Goal: Check status: Check status

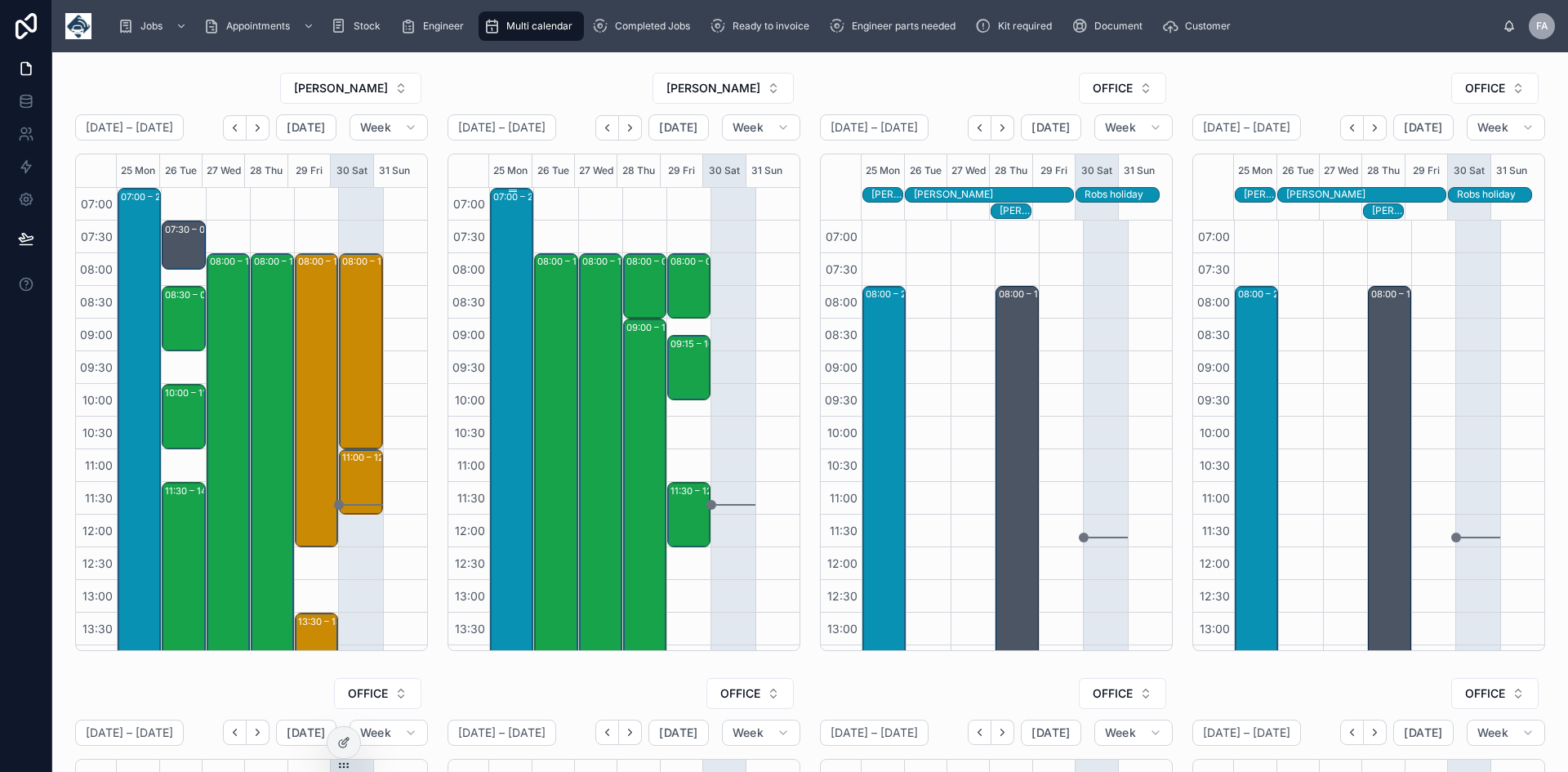
scroll to position [322, 0]
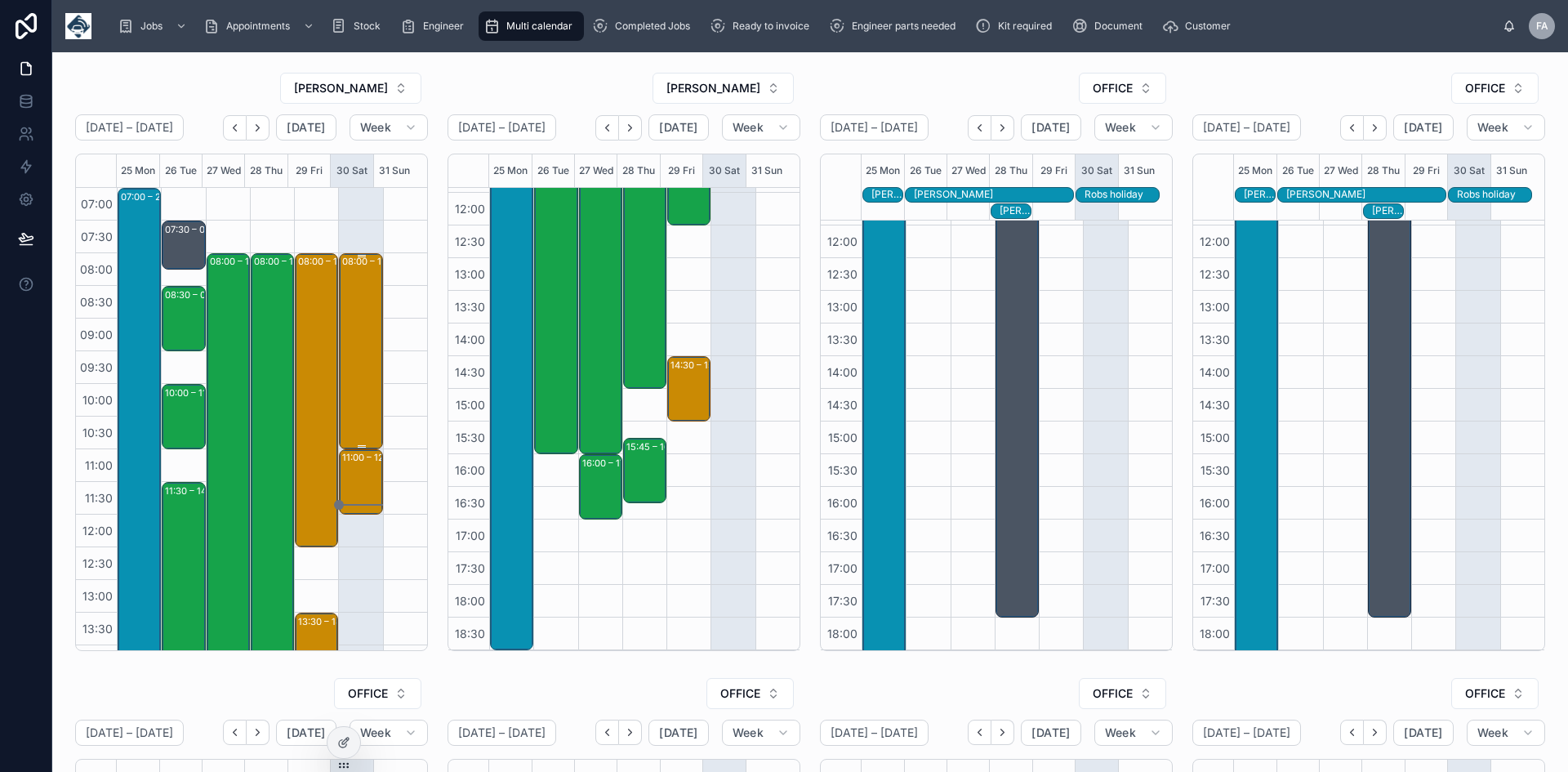
click at [353, 334] on div "08:00 – 11:00 [PERSON_NAME] (Haulage) Ltd - 00323809 - 3 X SERVICE CALLS - 8AM …" at bounding box center [361, 351] width 38 height 193
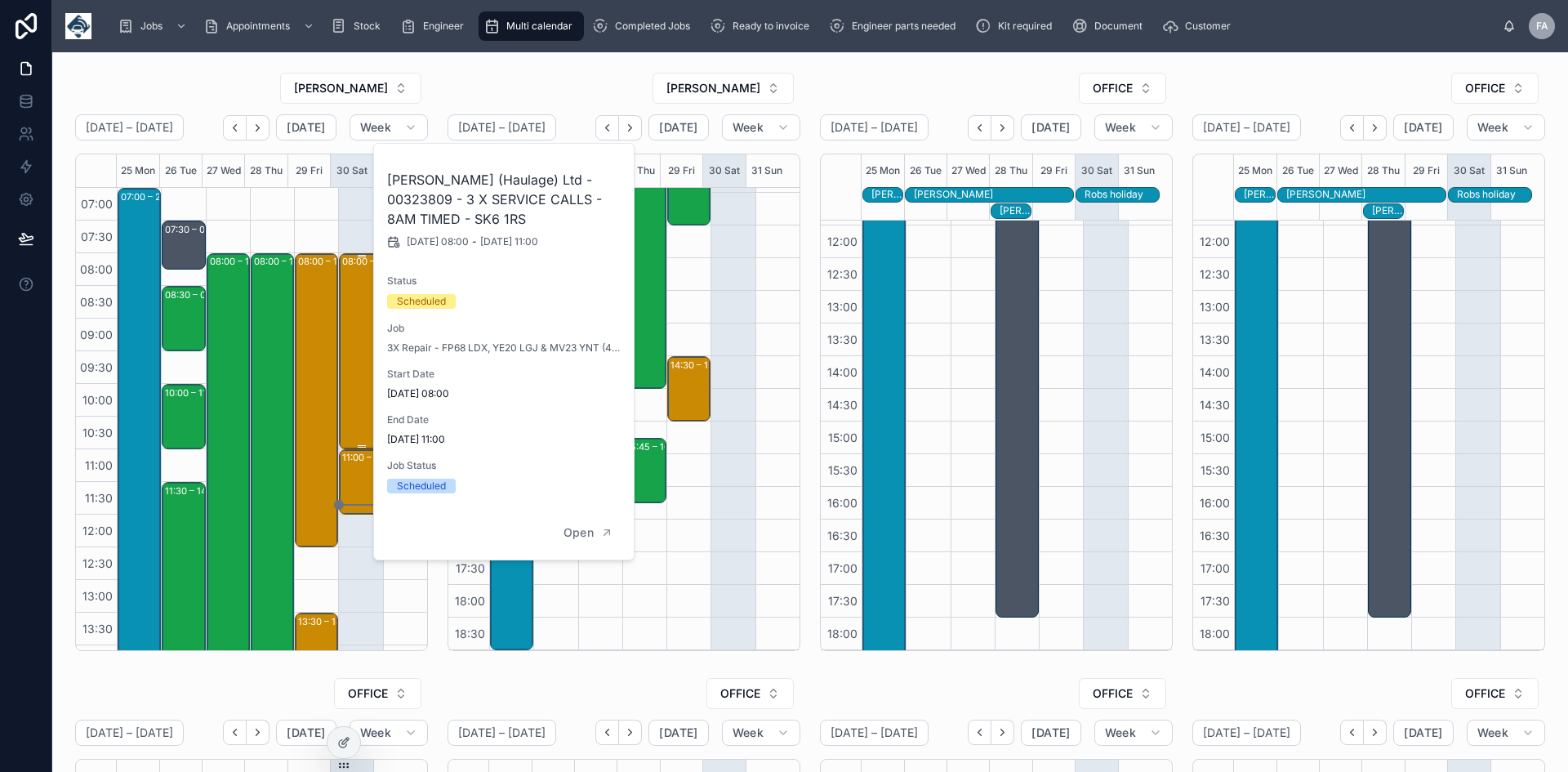
click at [353, 334] on div "08:00 – 11:00 [PERSON_NAME] (Haulage) Ltd - 00323809 - 3 X SERVICE CALLS - 8AM …" at bounding box center [361, 351] width 38 height 193
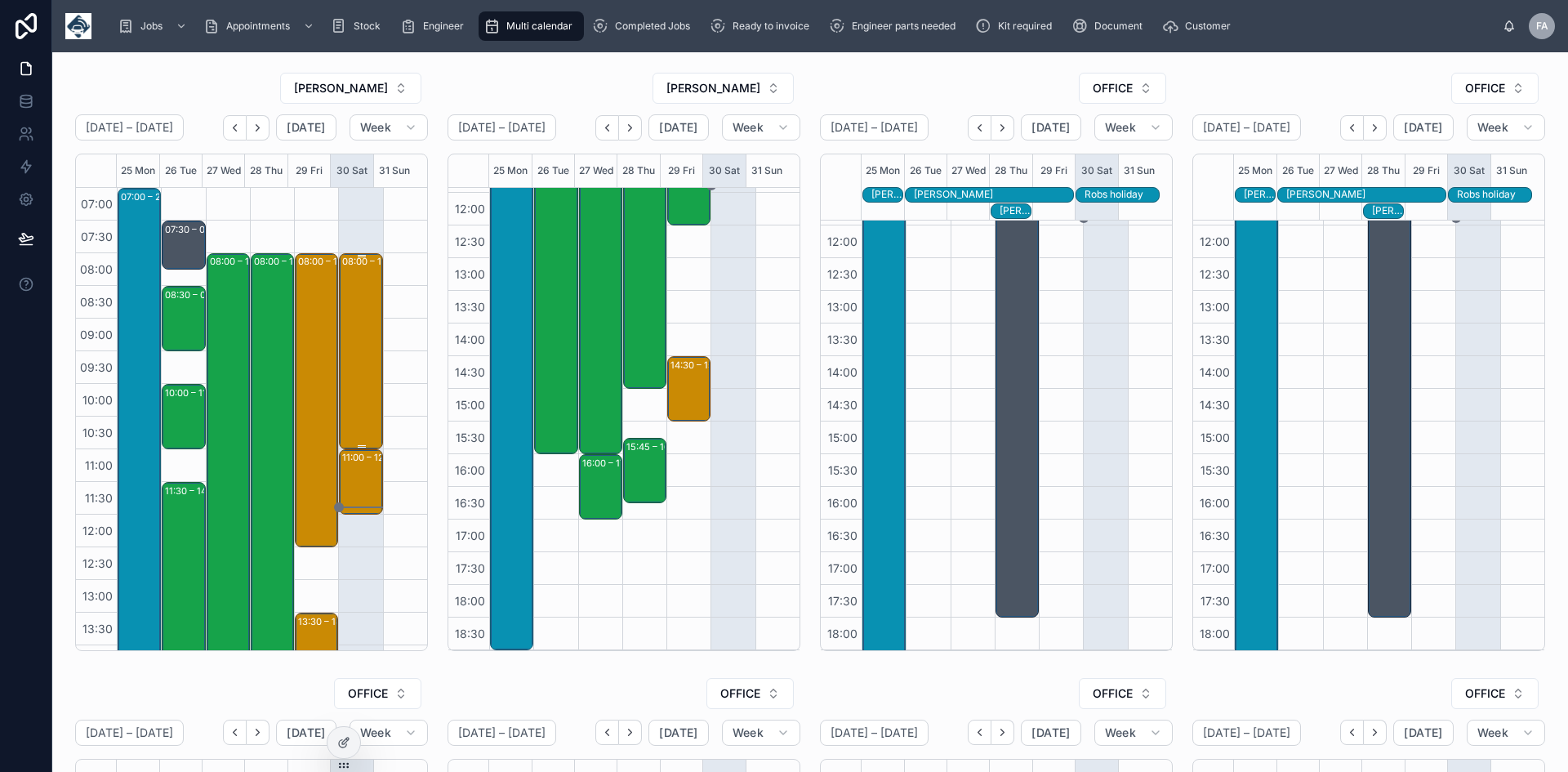
click at [342, 332] on div "08:00 – 11:00 [PERSON_NAME] (Haulage) Ltd - 00323809 - 3 X SERVICE CALLS - 8AM …" at bounding box center [361, 351] width 38 height 193
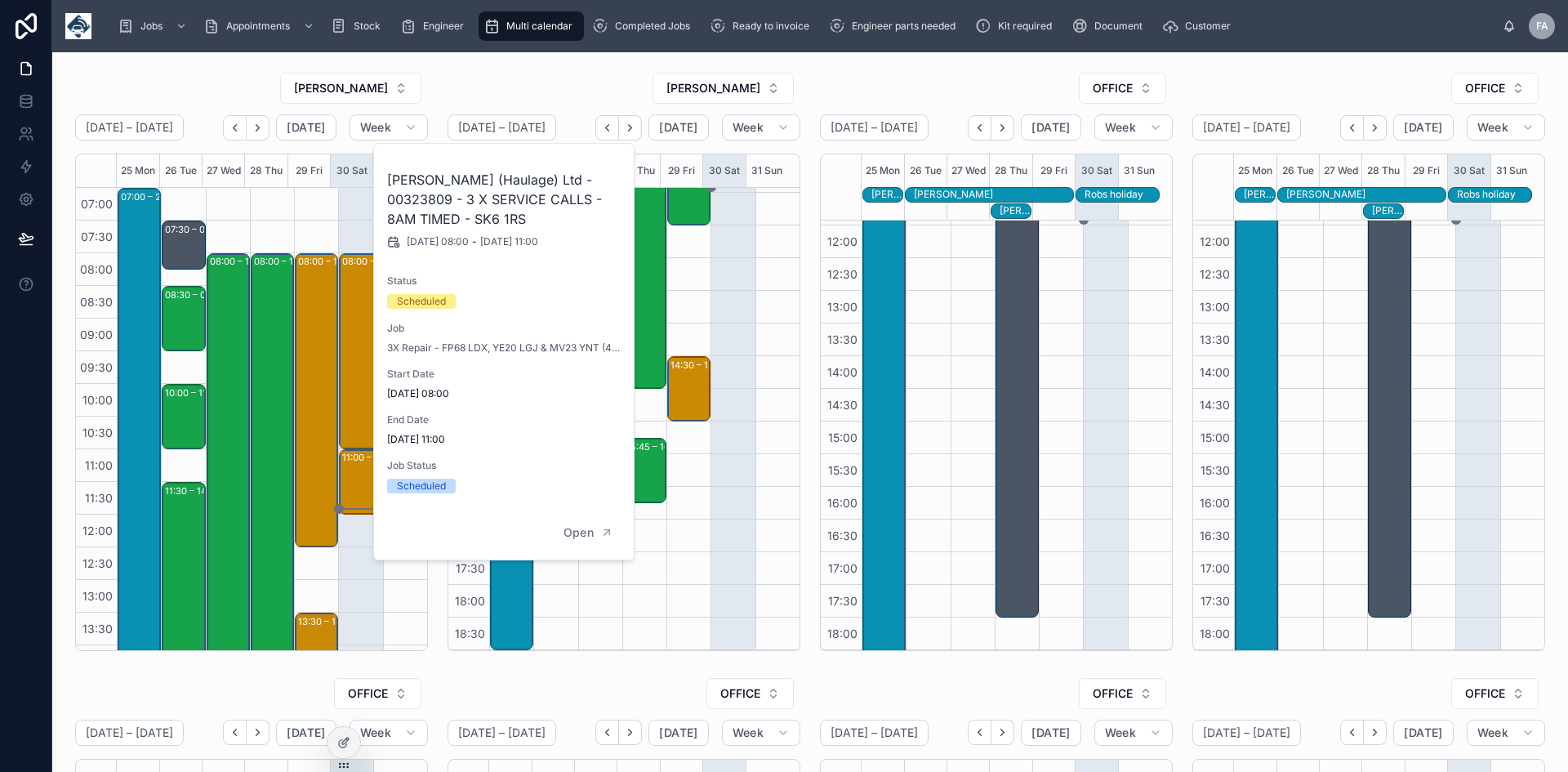
click at [398, 586] on div at bounding box center [405, 579] width 44 height 784
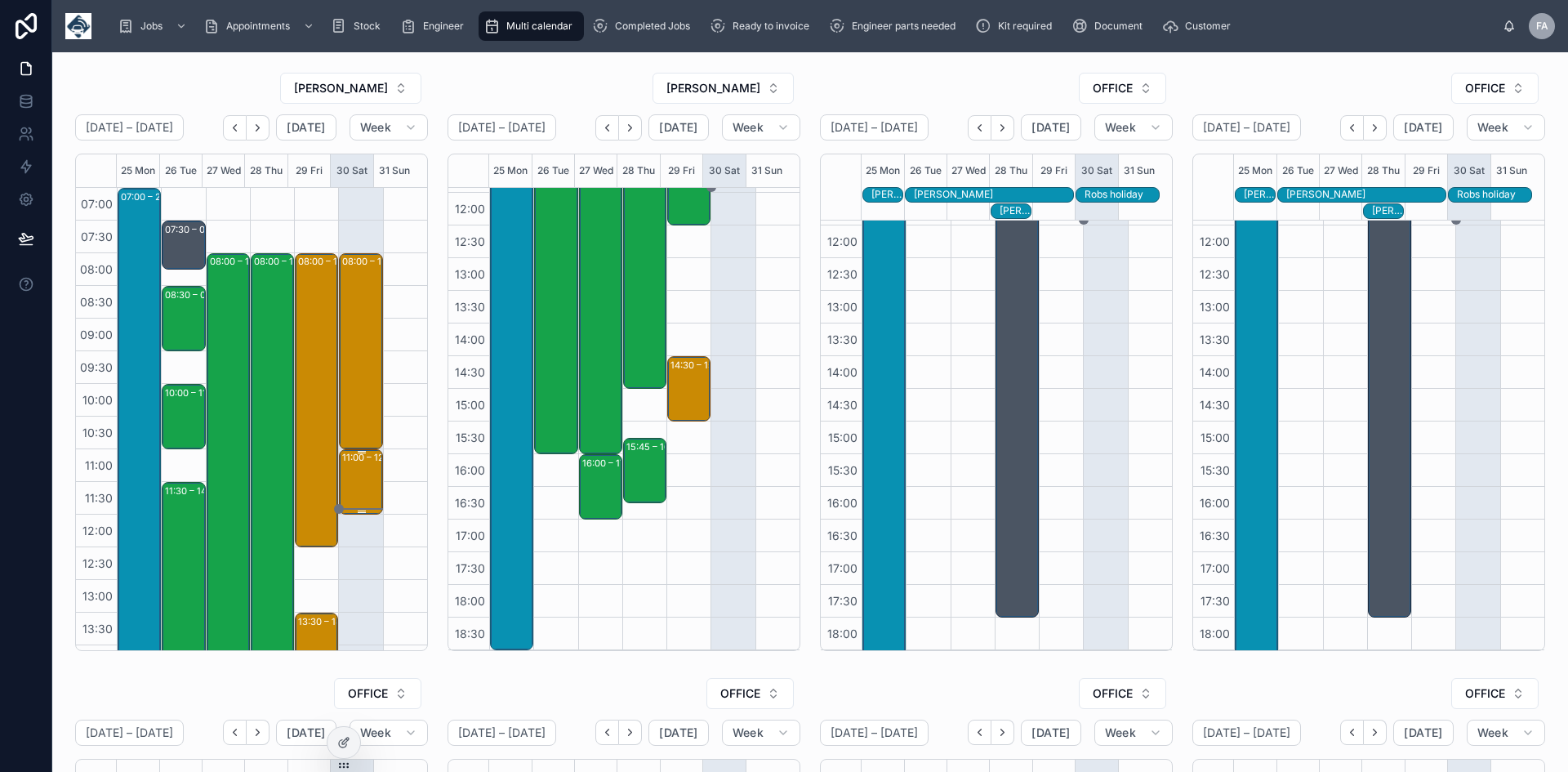
click at [344, 492] on div "11:00 – 12:00 [PERSON_NAME] (Haulage) Ltd - [PHONE_NUMBER] - 1 X SERVICE CALL -…" at bounding box center [361, 481] width 38 height 62
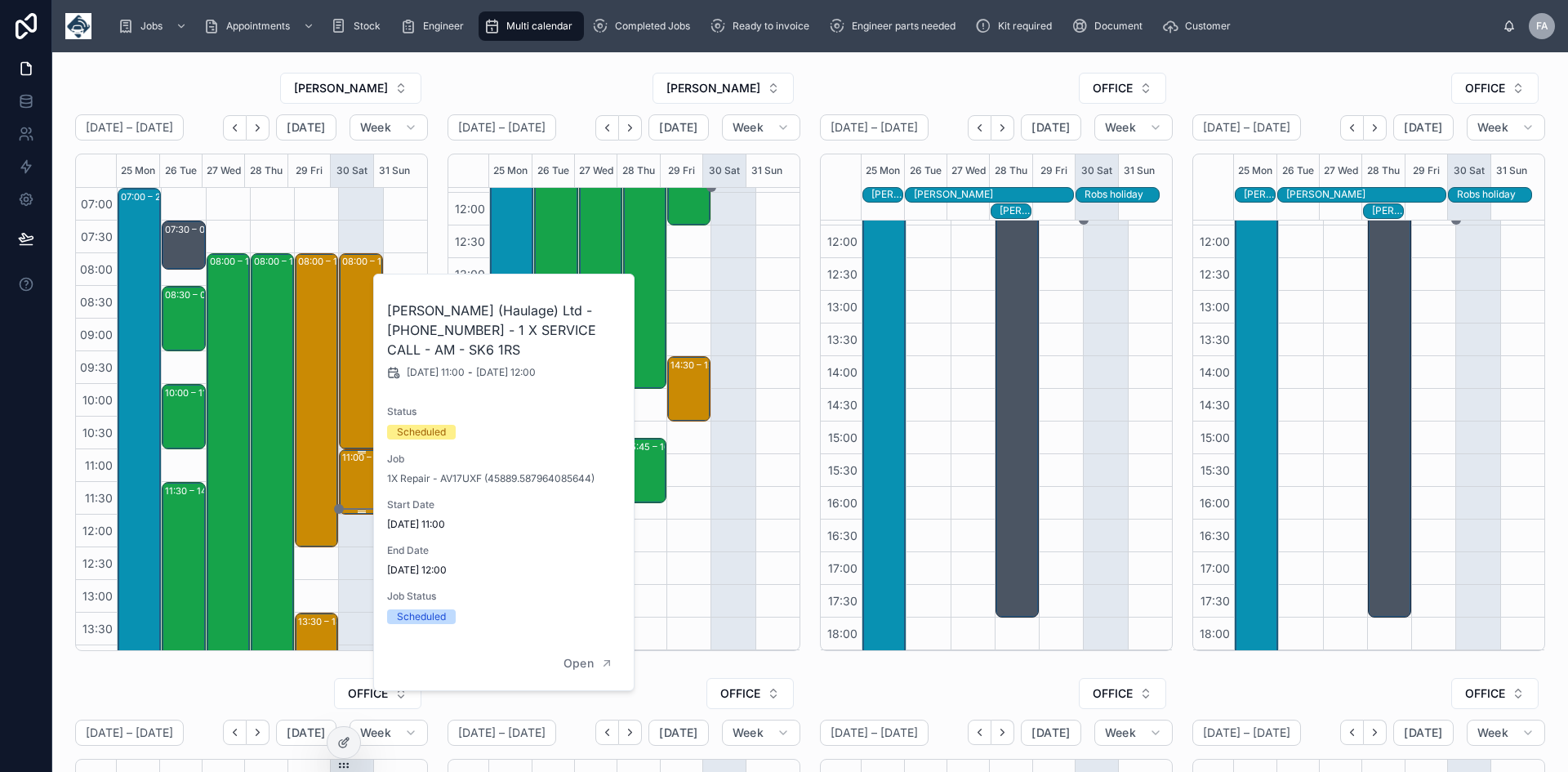
click at [344, 492] on div "11:00 – 12:00 [PERSON_NAME] (Haulage) Ltd - [PHONE_NUMBER] - 1 X SERVICE CALL -…" at bounding box center [361, 481] width 38 height 62
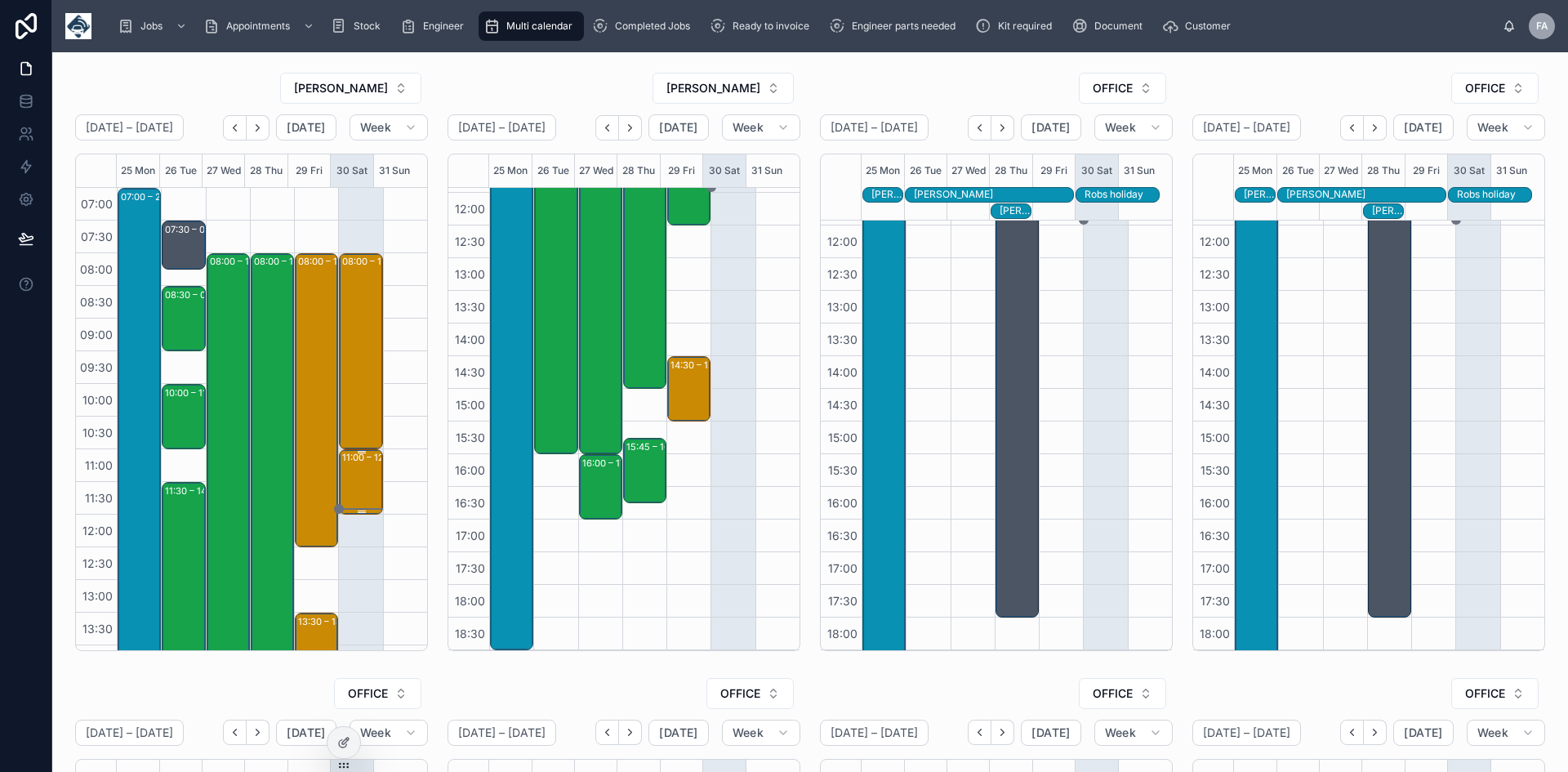
click at [349, 493] on div "11:00 – 12:00 [PERSON_NAME] (Haulage) Ltd - [PHONE_NUMBER] - 1 X SERVICE CALL -…" at bounding box center [361, 481] width 38 height 62
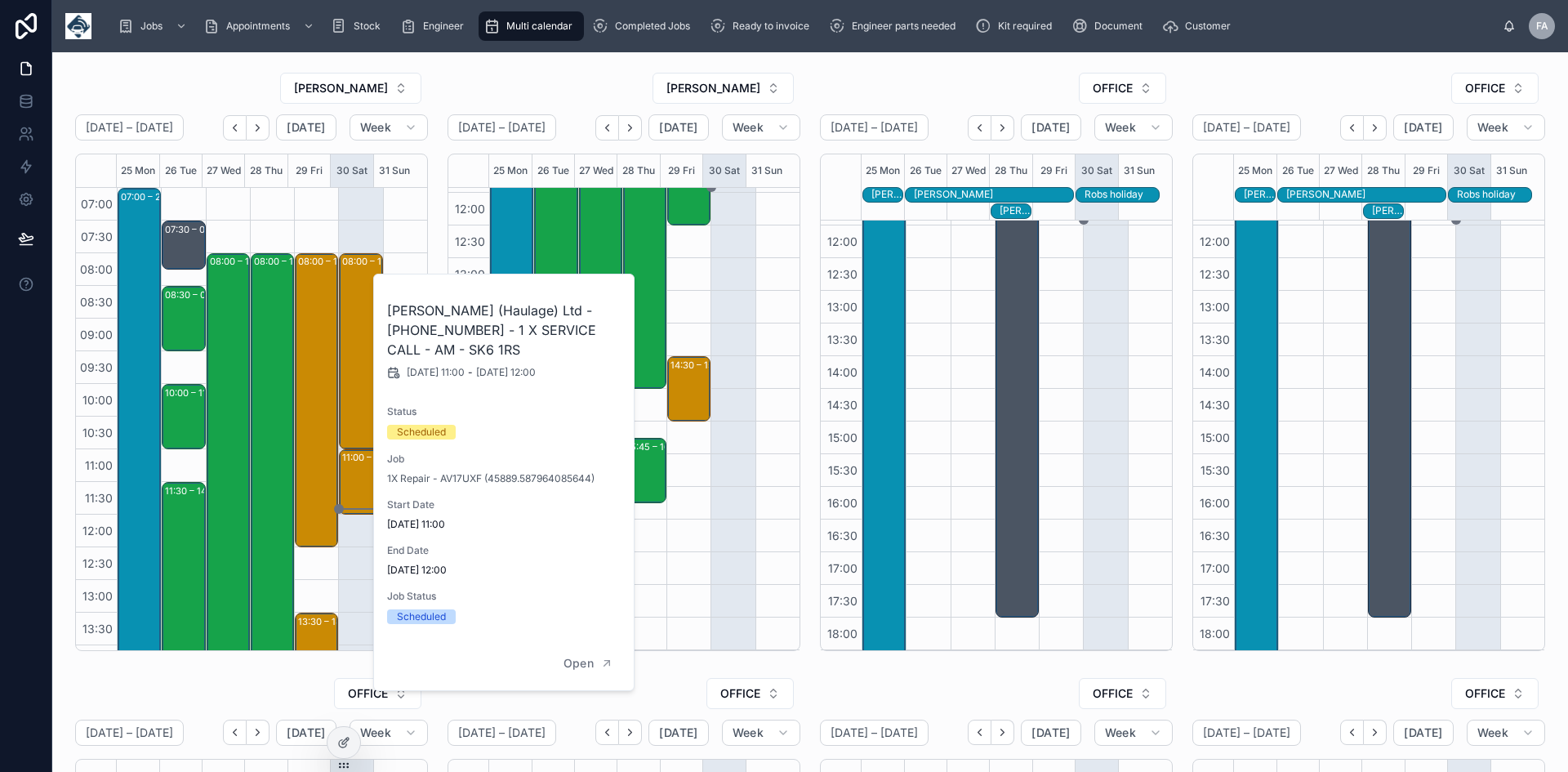
click at [350, 536] on div "08:00 – 11:00 [PERSON_NAME] (Haulage) Ltd - 00323809 - 3 X SERVICE CALLS - 8AM …" at bounding box center [360, 579] width 44 height 784
